Goal: Find contact information: Find contact information

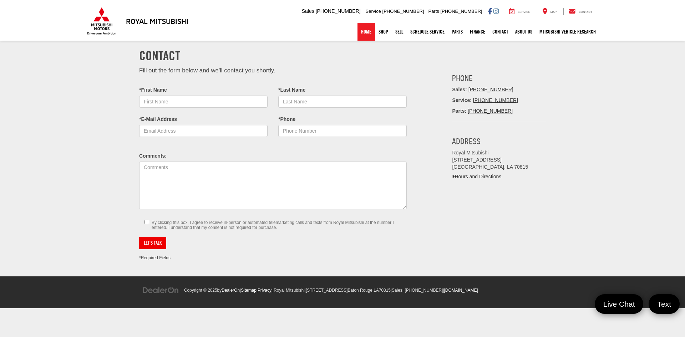
click at [360, 27] on link "Home" at bounding box center [365, 32] width 17 height 18
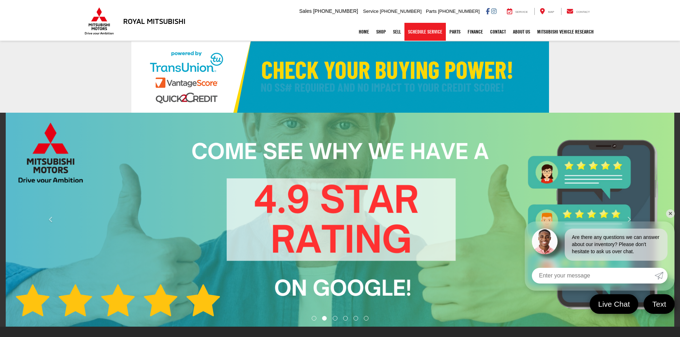
click at [425, 31] on link "Schedule Service" at bounding box center [424, 32] width 41 height 18
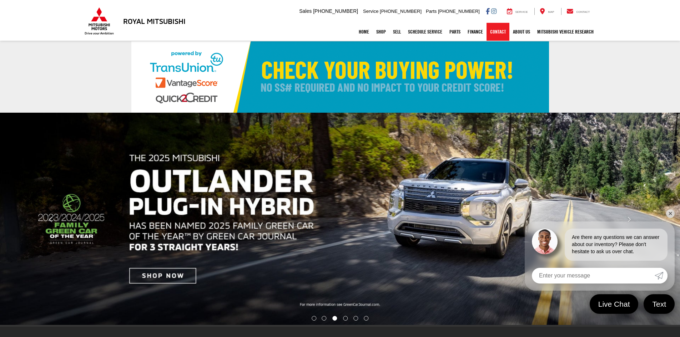
click at [490, 33] on link "Contact" at bounding box center [497, 32] width 23 height 18
